Goal: Information Seeking & Learning: Learn about a topic

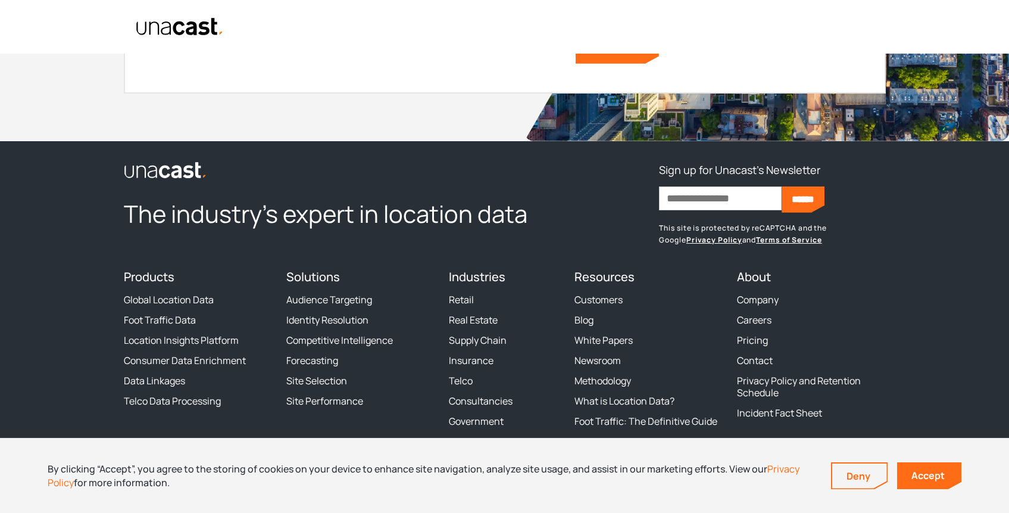
scroll to position [4412, 0]
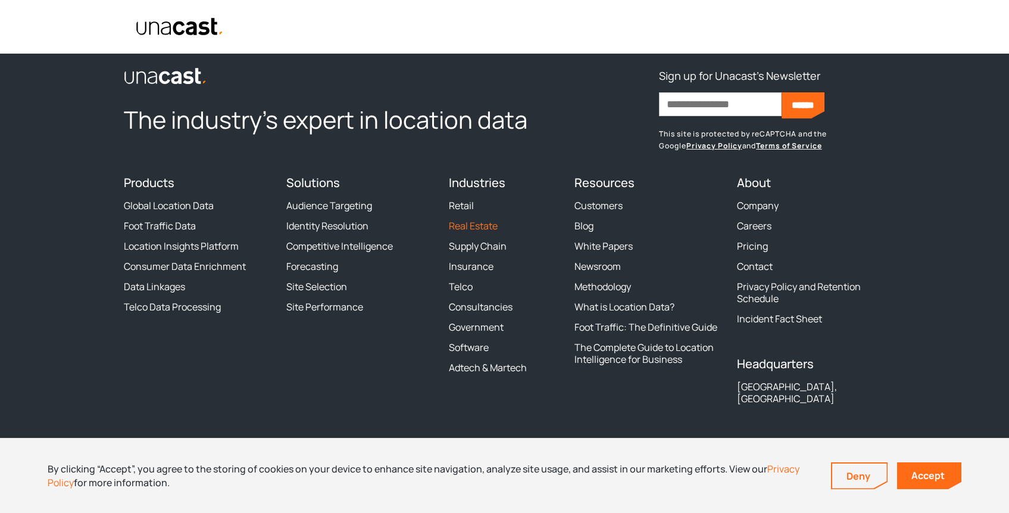
click at [474, 224] on link "Real Estate" at bounding box center [473, 226] width 49 height 12
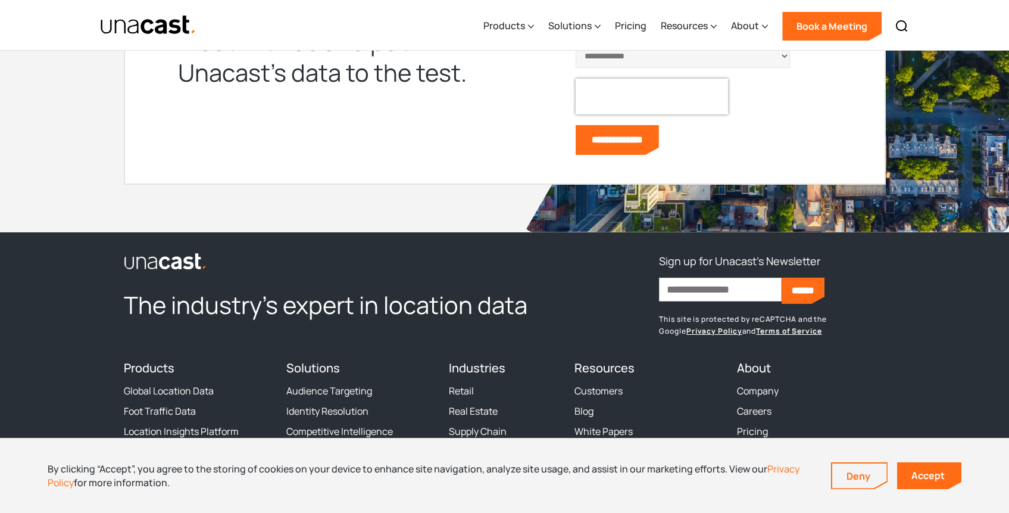
scroll to position [2738, 0]
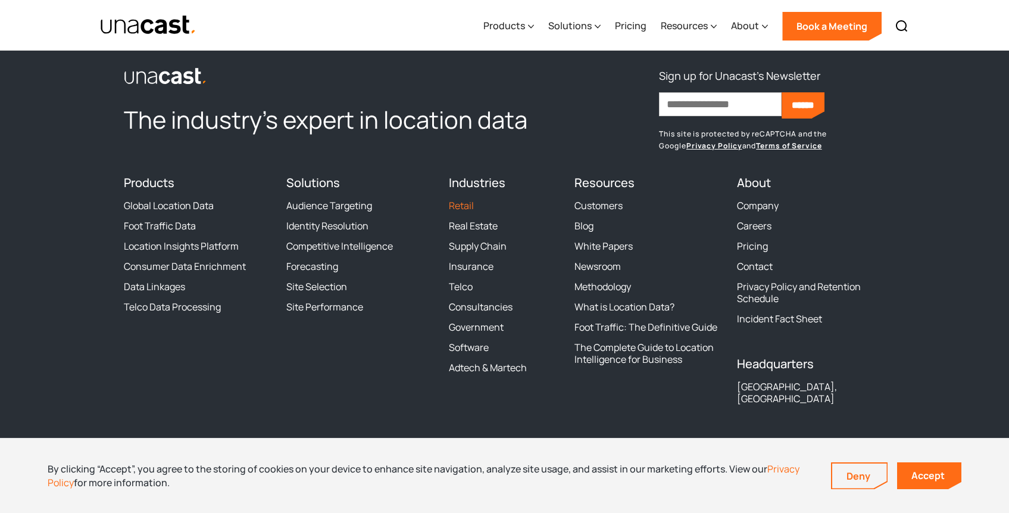
click at [471, 205] on link "Retail" at bounding box center [461, 205] width 25 height 12
